Goal: Task Accomplishment & Management: Complete application form

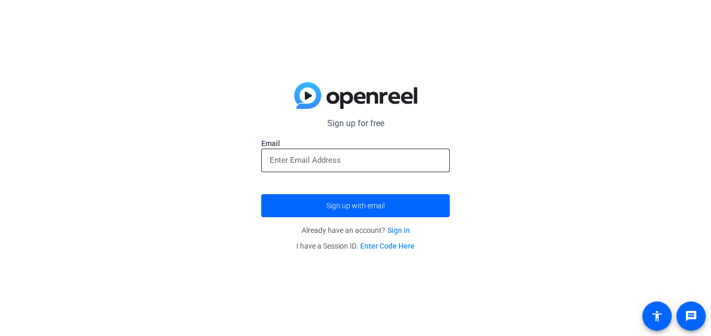
click at [298, 166] on input "email" at bounding box center [356, 160] width 172 height 13
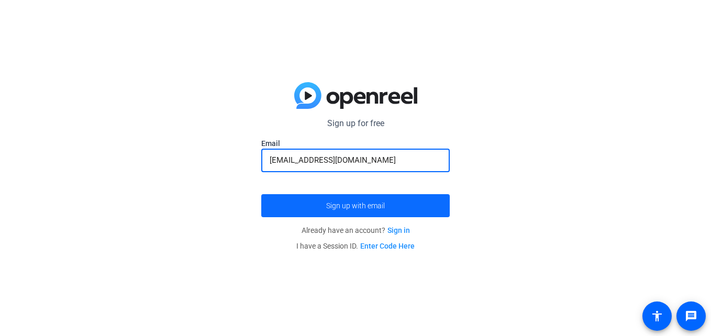
type input "[EMAIL_ADDRESS][DOMAIN_NAME]"
click at [352, 206] on span "Sign up with email" at bounding box center [355, 206] width 59 height 0
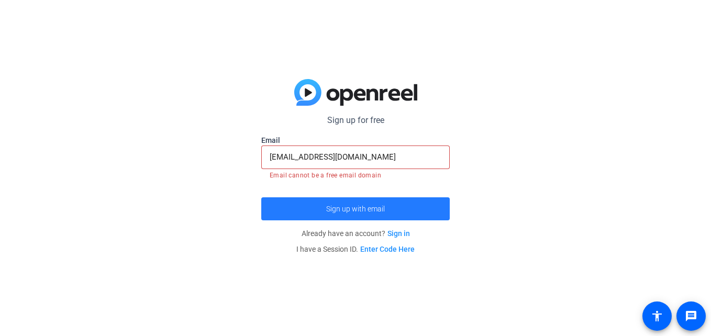
click at [346, 209] on span "Sign up with email" at bounding box center [355, 209] width 59 height 0
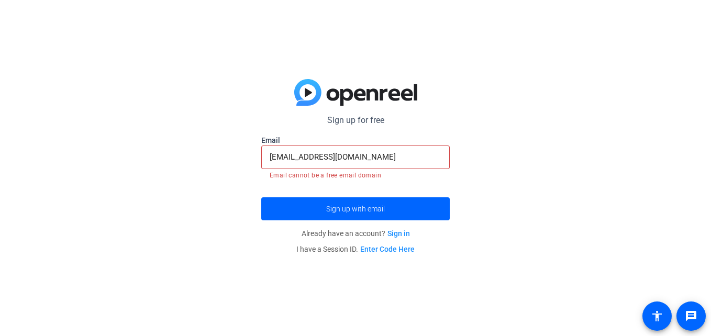
click at [393, 233] on link "Sign in" at bounding box center [399, 233] width 23 height 8
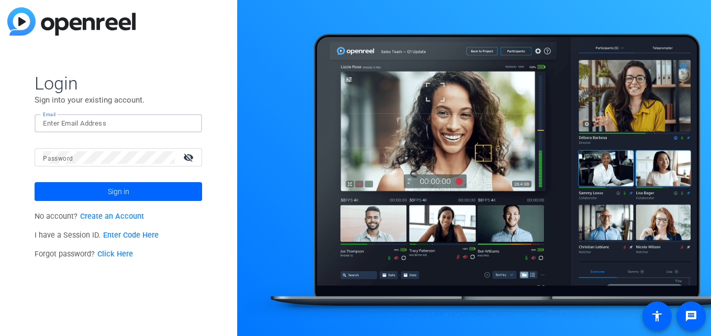
click at [138, 125] on input "Email" at bounding box center [118, 123] width 151 height 13
type input "[EMAIL_ADDRESS][DOMAIN_NAME]"
click at [35, 182] on button "Sign in" at bounding box center [119, 191] width 168 height 19
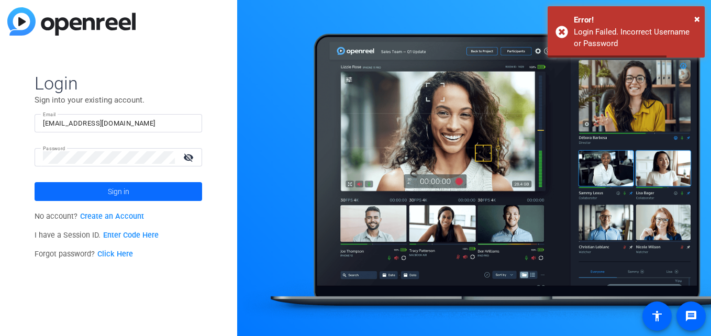
click at [85, 189] on span at bounding box center [119, 191] width 168 height 25
click at [112, 218] on link "Create an Account" at bounding box center [112, 216] width 64 height 9
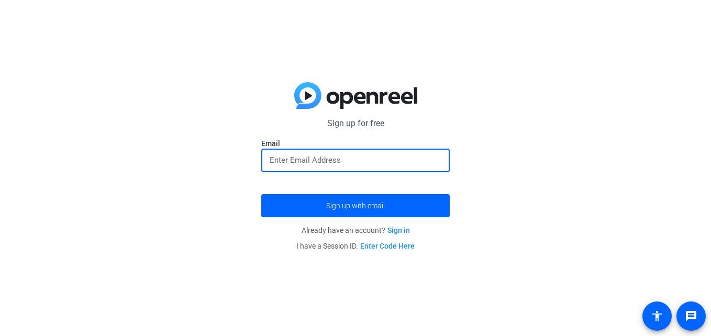
click at [376, 161] on input "email" at bounding box center [356, 160] width 172 height 13
